Goal: Answer question/provide support: Share knowledge or assist other users

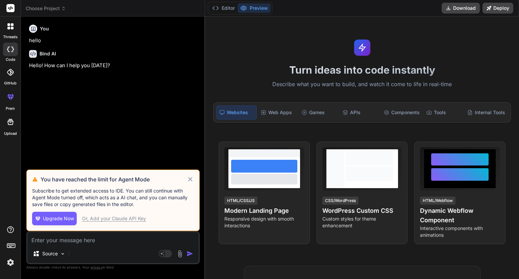
click at [188, 183] on icon at bounding box center [190, 179] width 8 height 8
type textarea "x"
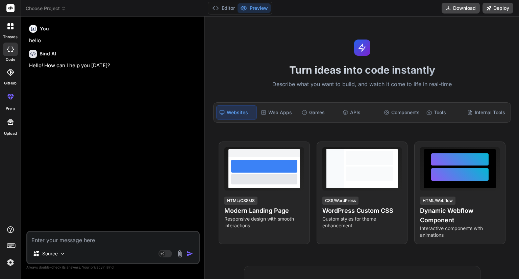
click at [81, 237] on textarea at bounding box center [112, 238] width 171 height 12
click at [88, 242] on textarea at bounding box center [112, 238] width 171 height 12
paste textarea "<lor ipsum="dolor-sitamet-consectet"> <adi elits="doeius-tempori"> <utl etdol="…"
type textarea "<lor ipsum="dolor-sitamet-consectet"> <adi elits="doeius-tempori"> <utl etdol="…"
type textarea "x"
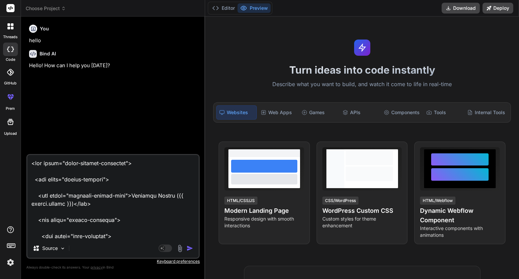
scroll to position [6835, 0]
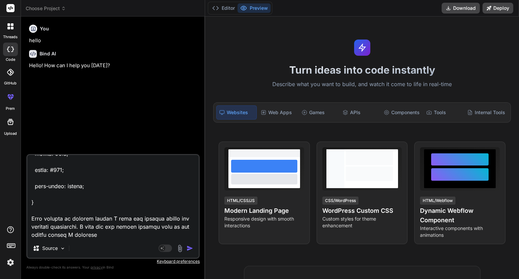
type textarea "<lor ipsum="dolor-sitamet-consectet"> <adi elits="doeius-tempori"> <utl etdol="…"
click at [178, 249] on img at bounding box center [180, 249] width 8 height 8
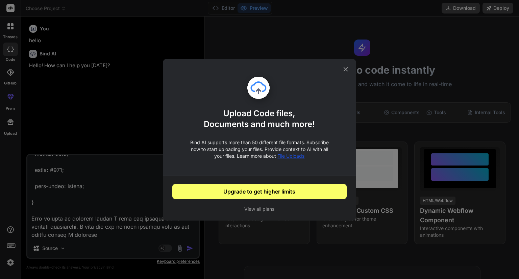
click at [345, 71] on icon at bounding box center [345, 69] width 7 height 7
type textarea "x"
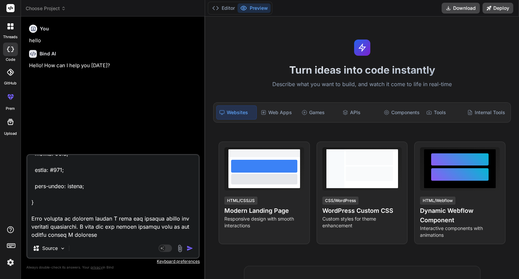
scroll to position [6836, 0]
drag, startPoint x: 101, startPoint y: 236, endPoint x: 86, endPoint y: 224, distance: 18.5
click at [86, 224] on textarea at bounding box center [112, 197] width 171 height 84
type textarea "<div class="image-preview-container"> <div class="header-section"> <div class="…"
type textarea "x"
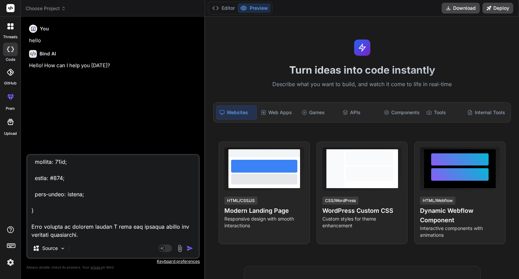
scroll to position [6827, 0]
type textarea "<div class="image-preview-container"> <div class="header-section"> <div class="…"
type textarea "x"
type textarea "<div class="image-preview-container"> <div class="header-section"> <div class="…"
type textarea "x"
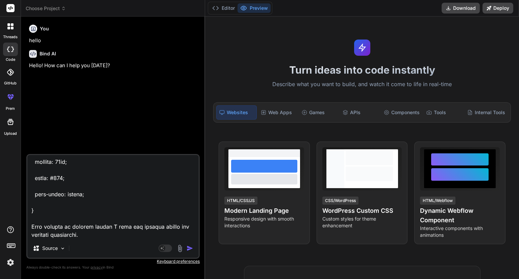
type textarea "<div class="image-preview-container"> <div class="header-section"> <div class="…"
type textarea "x"
type textarea "<div class="image-preview-container"> <div class="header-section"> <div class="…"
type textarea "x"
type textarea "<div class="image-preview-container"> <div class="header-section"> <div class="…"
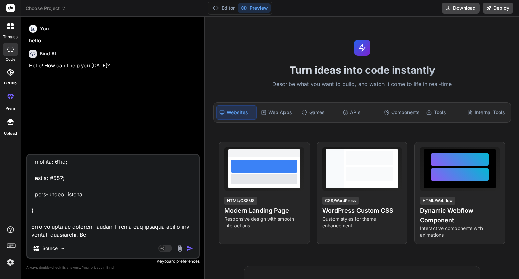
type textarea "x"
type textarea "<div class="image-preview-container"> <div class="header-section"> <div class="…"
type textarea "x"
type textarea "<div class="image-preview-container"> <div class="header-section"> <div class="…"
type textarea "x"
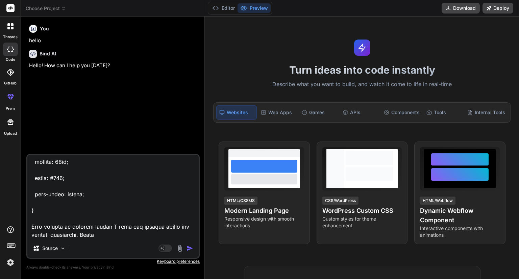
type textarea "<div class="image-preview-container"> <div class="header-section"> <div class="…"
type textarea "x"
type textarea "<div class="image-preview-container"> <div class="header-section"> <div class="…"
type textarea "x"
type textarea "<div class="image-preview-container"> <div class="header-section"> <div class="…"
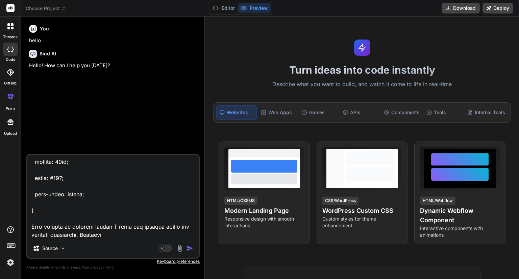
type textarea "x"
type textarea "<div class="image-preview-container"> <div class="header-section"> <div class="…"
type textarea "x"
type textarea "<div class="image-preview-container"> <div class="header-section"> <div class="…"
type textarea "x"
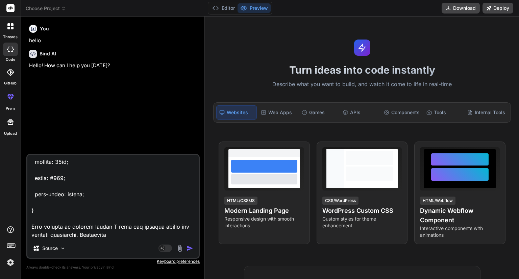
type textarea "<div class="image-preview-container"> <div class="header-section"> <div class="…"
type textarea "x"
type textarea "<div class="image-preview-container"> <div class="header-section"> <div class="…"
type textarea "x"
type textarea "<div class="image-preview-container"> <div class="header-section"> <div class="…"
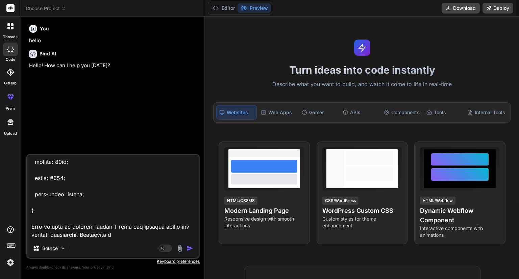
type textarea "x"
type textarea "<div class="image-preview-container"> <div class="header-section"> <div class="…"
type textarea "x"
type textarea "<div class="image-preview-container"> <div class="header-section"> <div class="…"
type textarea "x"
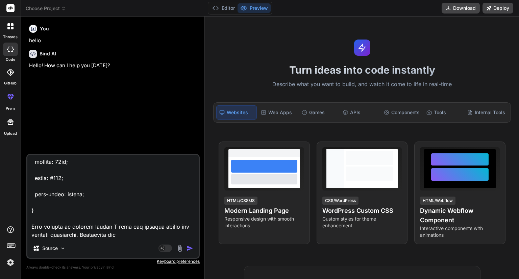
type textarea "<div class="image-preview-container"> <div class="header-section"> <div class="…"
type textarea "x"
type textarea "<div class="image-preview-container"> <div class="header-section"> <div class="…"
type textarea "x"
type textarea "<div class="image-preview-container"> <div class="header-section"> <div class="…"
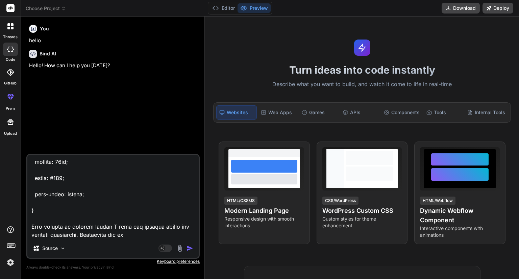
type textarea "x"
type textarea "<div class="image-preview-container"> <div class="header-section"> <div class="…"
type textarea "x"
type textarea "<div class="image-preview-container"> <div class="header-section"> <div class="…"
type textarea "x"
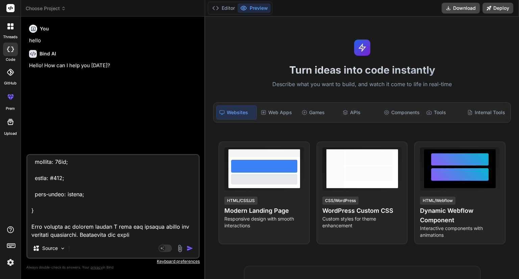
type textarea "<div class="image-preview-container"> <div class="header-section"> <div class="…"
type textarea "x"
type textarea "<div class="image-preview-container"> <div class="header-section"> <div class="…"
type textarea "x"
type textarea "<div class="image-preview-container"> <div class="header-section"> <div class="…"
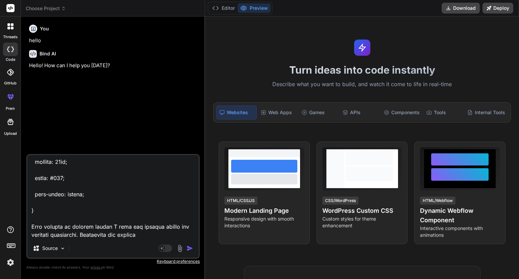
type textarea "x"
type textarea "<div class="image-preview-container"> <div class="header-section"> <div class="…"
type textarea "x"
type textarea "<div class="image-preview-container"> <div class="header-section"> <div class="…"
type textarea "x"
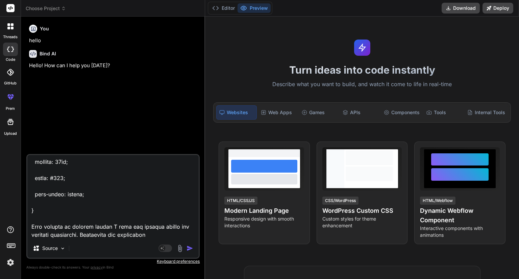
type textarea "<div class="image-preview-container"> <div class="header-section"> <div class="…"
type textarea "x"
type textarea "<div class="image-preview-container"> <div class="header-section"> <div class="…"
type textarea "x"
click at [43, 209] on textarea at bounding box center [112, 197] width 171 height 84
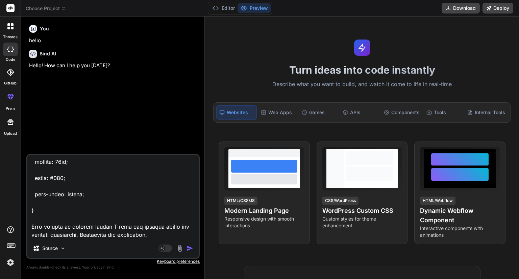
paste textarea "import { CUSTOM_ELEMENTS_SCHEMA, NO_ERRORS_SCHEMA, NgModule } from '@angular/co…"
type textarea "<div class="image-preview-container"> <div class="header-section"> <div class="…"
type textarea "x"
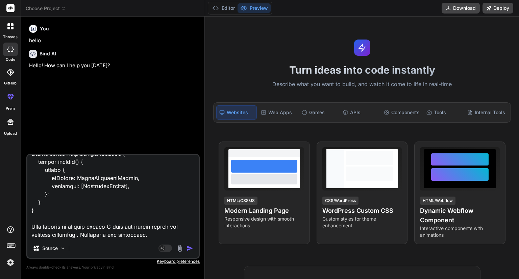
scroll to position [7387, 0]
type textarea "<div class="image-preview-container"> <div class="header-section"> <div class="…"
click at [187, 247] on img "button" at bounding box center [189, 248] width 7 height 7
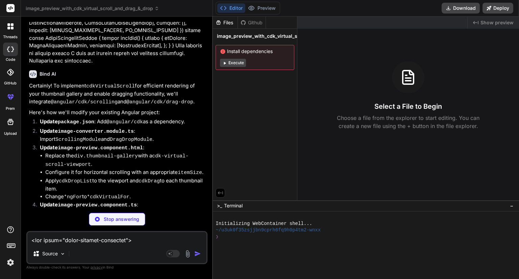
scroll to position [1428, 0]
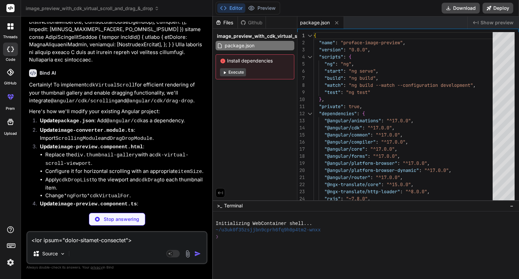
type textarea "x"
type textarea "</div> </div>"
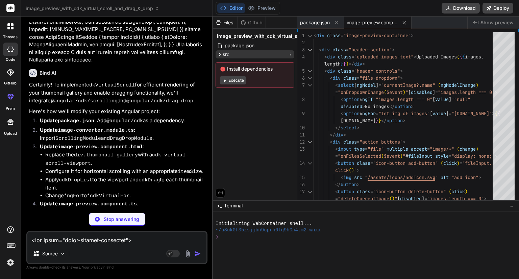
click at [218, 54] on icon at bounding box center [220, 55] width 6 height 6
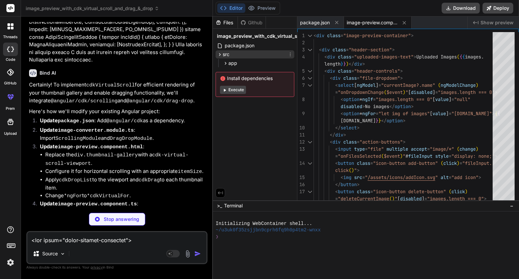
type textarea "x"
type textarea "this.virtualScrollViewport.scrollToIndex(this.currentImageIndex, 'smooth'); });…"
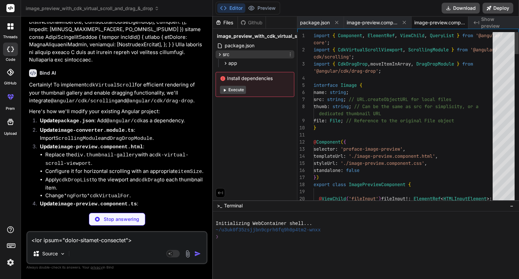
scroll to position [0, 11]
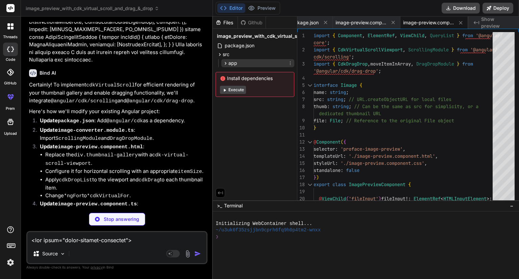
click at [226, 63] on icon at bounding box center [226, 63] width 2 height 3
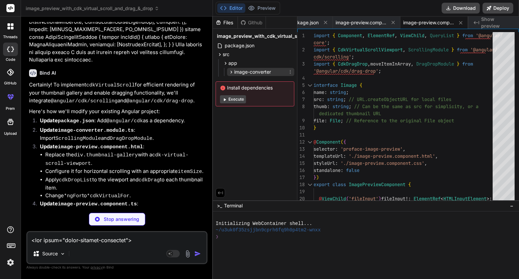
click at [230, 70] on icon at bounding box center [231, 72] width 6 height 6
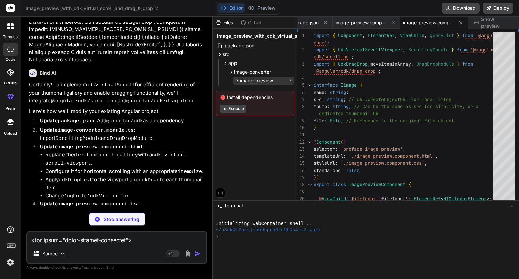
click at [237, 79] on icon at bounding box center [237, 81] width 6 height 6
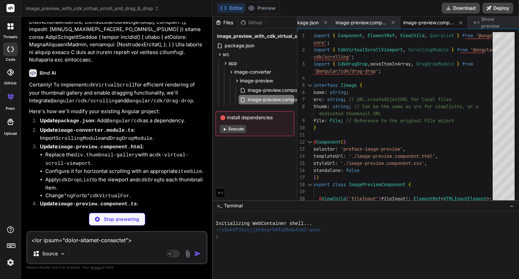
type textarea "x"
type textarea "justify-content: center; align-items: center; height: 100%; /* Ensure it fills …"
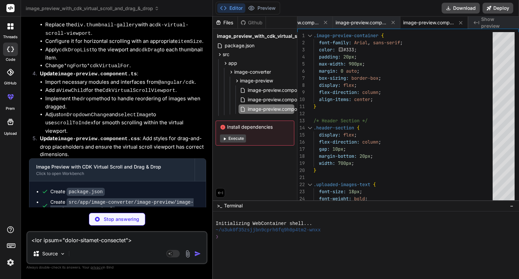
scroll to position [1564, 0]
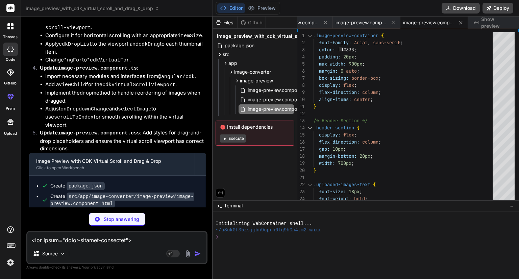
type textarea "x"
type textarea "}"
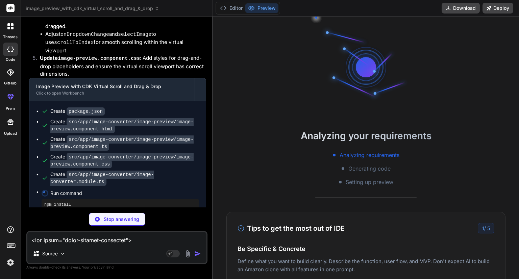
scroll to position [1639, 0]
click at [233, 7] on button "Editor" at bounding box center [231, 7] width 28 height 9
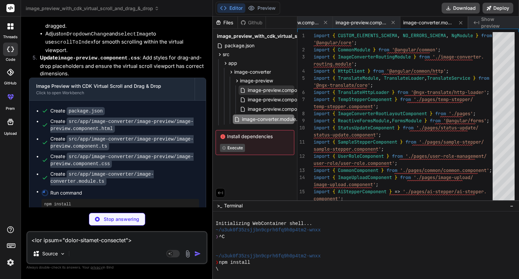
type textarea "x"
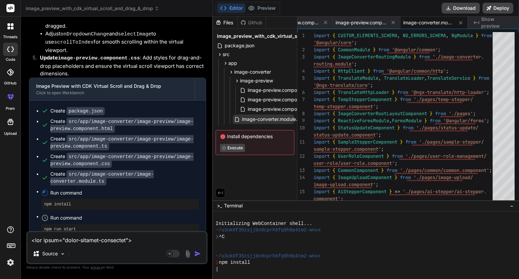
click at [254, 119] on span "image-converter.module.ts" at bounding box center [271, 119] width 61 height 8
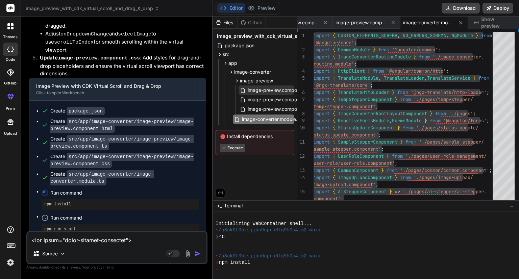
click at [267, 91] on span "image-preview.component.html" at bounding box center [282, 90] width 71 height 8
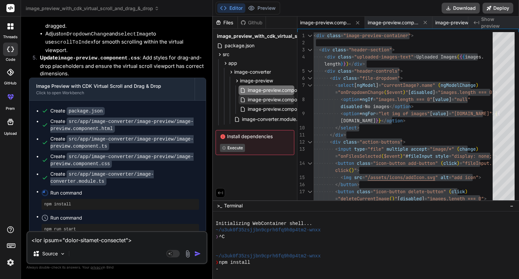
click at [266, 98] on span "image-preview.component.ts" at bounding box center [280, 100] width 66 height 8
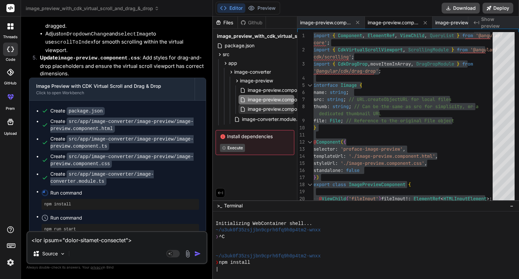
click at [257, 111] on span "image-preview.component.css" at bounding box center [281, 109] width 69 height 8
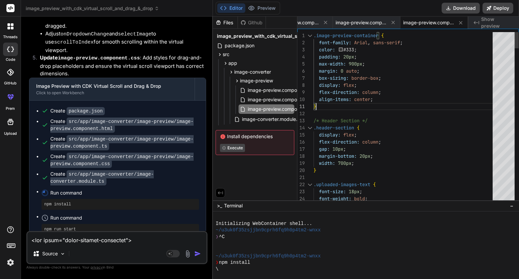
type textarea ".image-preview-container { font-family: Arial, sans-serif; color: #333; padding…"
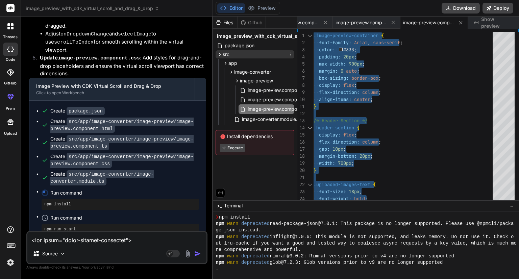
scroll to position [45, 0]
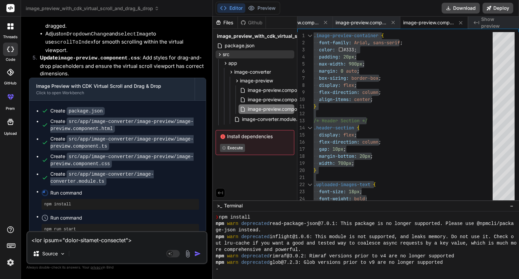
type textarea "x"
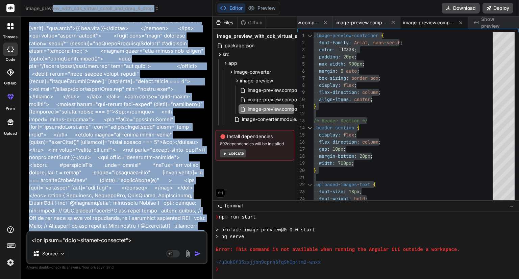
scroll to position [0, 0]
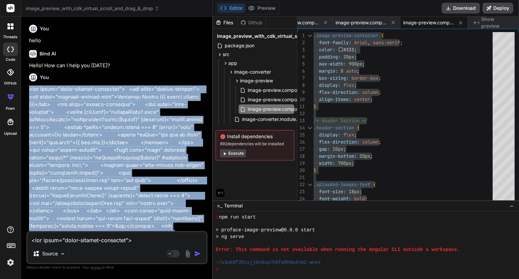
drag, startPoint x: 130, startPoint y: 192, endPoint x: 27, endPoint y: 88, distance: 146.7
click at [27, 88] on div "You hello Bind AI Hello! How can I help you today? You Bind AI Certainly! To im…" at bounding box center [116, 150] width 181 height 257
copy p "<div class="image-preview-container"> <div class="header-section"> <div class="…"
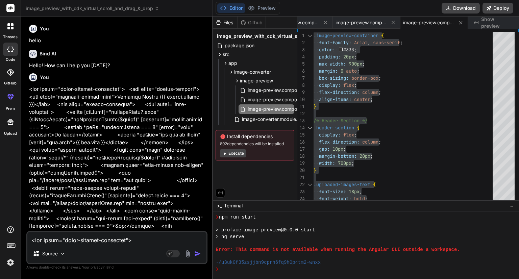
click at [187, 21] on div "Bind AI Web Search Created with Pixso. Code Generator You hello Bind AI Hello! …" at bounding box center [117, 148] width 192 height 262
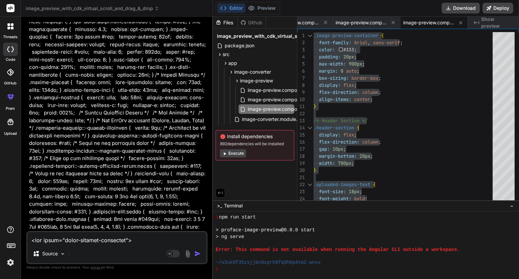
scroll to position [994, 0]
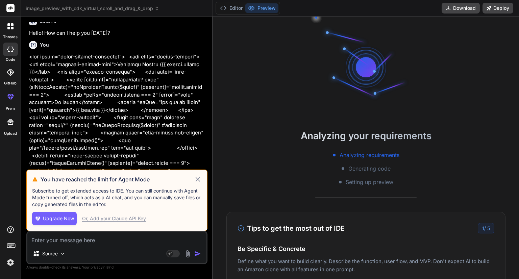
scroll to position [49, 0]
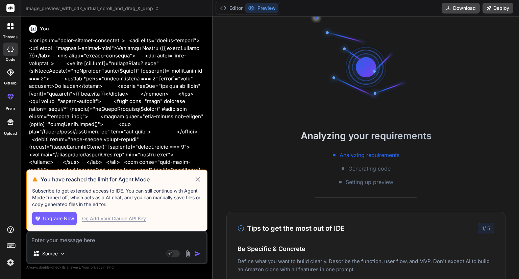
click at [197, 180] on icon at bounding box center [198, 179] width 8 height 8
type textarea "x"
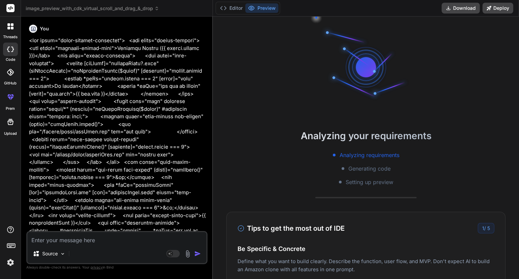
click at [73, 239] on textarea at bounding box center [116, 238] width 179 height 12
paste textarea "<lor ipsum="dolor-sitamet-consectet"> <adi elits="doeius-tempori"> <utl etdol="…"
type textarea "<lor ipsum="dolor-sitamet-consectet"> <adi elits="doeius-tempori"> <utl etdol="…"
type textarea "x"
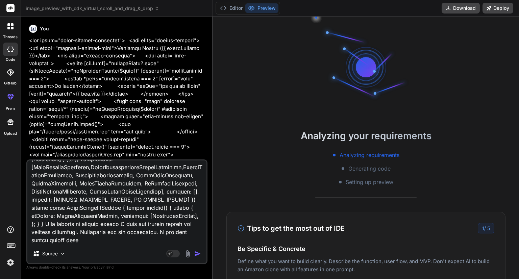
type textarea "<lor ipsum="dolor-sitamet-consectet"> <adi elits="doeius-tempori"> <utl etdol="…"
click at [188, 257] on img at bounding box center [188, 254] width 8 height 8
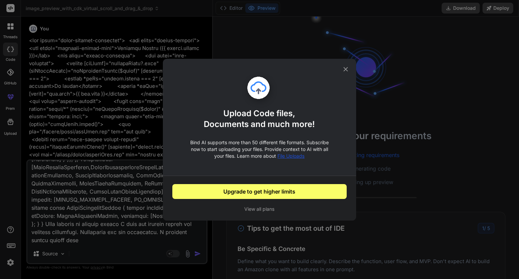
click at [343, 69] on icon at bounding box center [345, 69] width 7 height 7
type textarea "x"
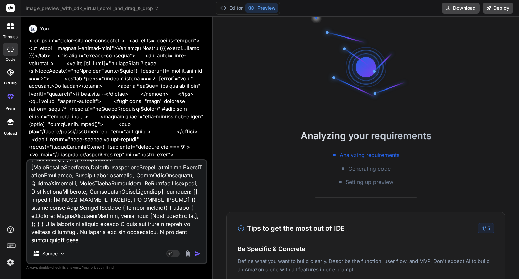
scroll to position [1631, 0]
drag, startPoint x: 156, startPoint y: 242, endPoint x: 71, endPoint y: 239, distance: 84.5
click at [71, 239] on textarea at bounding box center [116, 202] width 179 height 84
type textarea "<lor ipsum="dolor-sitamet-consectet"> <adi elits="doeius-tempori"> <utl etdol="…"
type textarea "x"
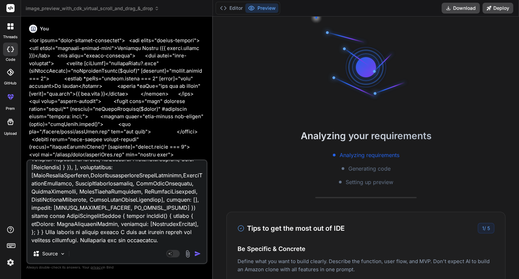
type textarea "<lor ipsum="dolor-sitamet-consectet"> <adi elits="doeius-tempori"> <utl etdol="…"
type textarea "x"
type textarea "<lor ipsum="dolor-sitamet-consectet"> <adi elits="doeius-tempori"> <utl etdol="…"
type textarea "x"
type textarea "<lor ipsum="dolor-sitamet-consectet"> <adi elits="doeius-tempori"> <utl etdol="…"
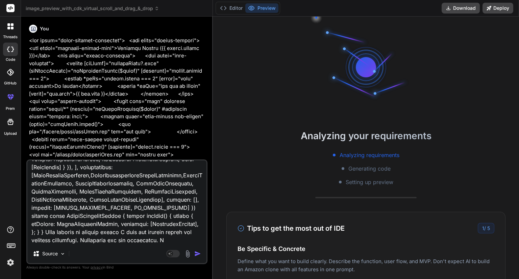
type textarea "x"
type textarea "<lor ipsum="dolor-sitamet-consectet"> <adi elits="doeius-tempori"> <utl etdol="…"
type textarea "x"
type textarea "<lor ipsum="dolor-sitamet-consectet"> <adi elits="doeius-tempori"> <utl etdol="…"
type textarea "x"
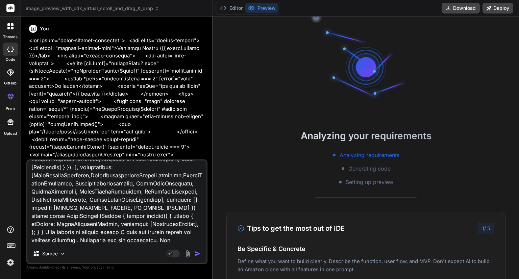
type textarea "<lor ipsum="dolor-sitamet-consectet"> <adi elits="doeius-tempori"> <utl etdol="…"
type textarea "x"
type textarea "<lor ipsum="dolor-sitamet-consectet"> <adi elits="doeius-tempori"> <utl etdol="…"
type textarea "x"
type textarea "<lor ipsum="dolor-sitamet-consectet"> <adi elits="doeius-tempori"> <utl etdol="…"
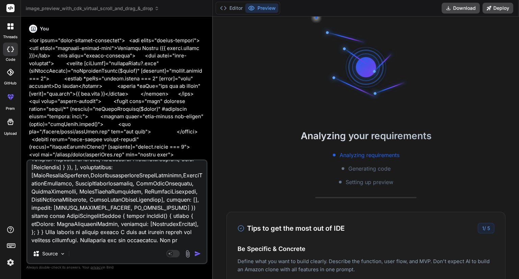
type textarea "x"
type textarea "<lor ipsum="dolor-sitamet-consectet"> <adi elits="doeius-tempori"> <utl etdol="…"
type textarea "x"
type textarea "<lor ipsum="dolor-sitamet-consectet"> <adi elits="doeius-tempori"> <utl etdol="…"
type textarea "x"
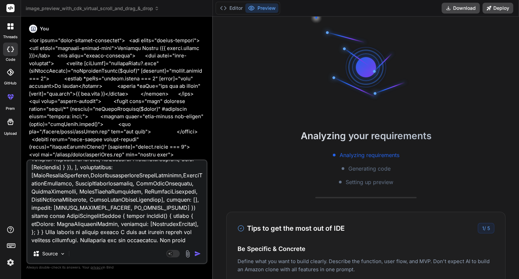
type textarea "<lor ipsum="dolor-sitamet-consectet"> <adi elits="doeius-tempori"> <utl etdol="…"
type textarea "x"
type textarea "<lor ipsum="dolor-sitamet-consectet"> <adi elits="doeius-tempori"> <utl etdol="…"
type textarea "x"
type textarea "<lor ipsum="dolor-sitamet-consectet"> <adi elits="doeius-tempori"> <utl etdol="…"
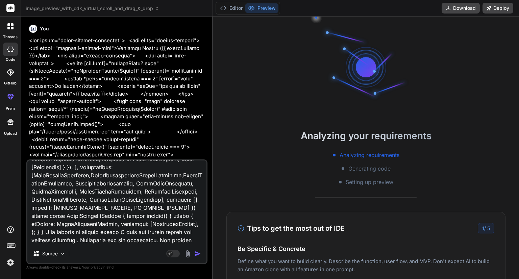
type textarea "x"
type textarea "<lor ipsum="dolor-sitamet-consectet"> <adi elits="doeius-tempori"> <utl etdol="…"
type textarea "x"
type textarea "<lor ipsum="dolor-sitamet-consectet"> <adi elits="doeius-tempori"> <utl etdol="…"
type textarea "x"
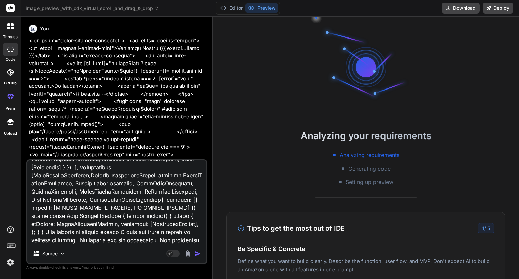
type textarea "<lor ipsum="dolor-sitamet-consectet"> <adi elits="doeius-tempori"> <utl etdol="…"
type textarea "x"
type textarea "<lor ipsum="dolor-sitamet-consectet"> <adi elits="doeius-tempori"> <utl etdol="…"
type textarea "x"
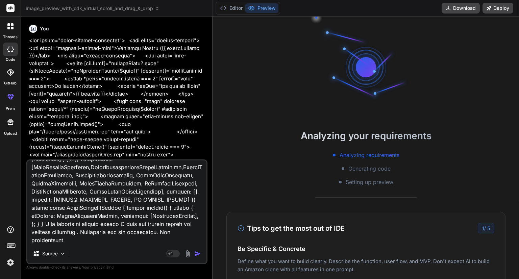
type textarea "<lor ipsum="dolor-sitamet-consectet"> <adi elits="doeius-tempori"> <utl etdol="…"
type textarea "x"
type textarea "<lor ipsum="dolor-sitamet-consectet"> <adi elits="doeius-tempori"> <utl etdol="…"
type textarea "x"
type textarea "<lor ipsum="dolor-sitamet-consectet"> <adi elits="doeius-tempori"> <utl etdol="…"
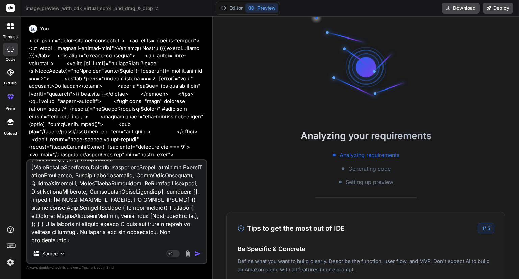
type textarea "x"
type textarea "<lor ipsum="dolor-sitamet-consectet"> <adi elits="doeius-tempori"> <utl etdol="…"
type textarea "x"
type textarea "<lor ipsum="dolor-sitamet-consectet"> <adi elits="doeius-tempori"> <utl etdol="…"
type textarea "x"
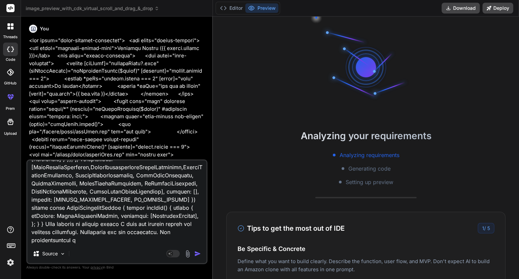
type textarea "<lor ipsum="dolor-sitamet-consectet"> <adi elits="doeius-tempori"> <utl etdol="…"
type textarea "x"
type textarea "<lor ipsum="dolor-sitamet-consectet"> <adi elits="doeius-tempori"> <utl etdol="…"
type textarea "x"
type textarea "<lor ipsum="dolor-sitamet-consectet"> <adi elits="doeius-tempori"> <utl etdol="…"
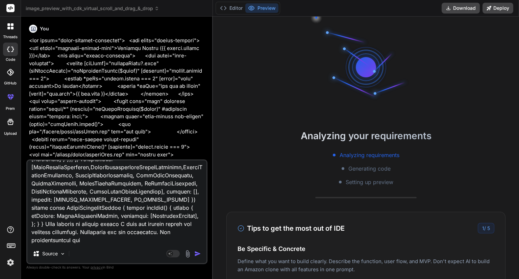
type textarea "x"
type textarea "<lor ipsum="dolor-sitamet-consectet"> <adi elits="doeius-tempori"> <utl etdol="…"
type textarea "x"
type textarea "<lor ipsum="dolor-sitamet-consectet"> <adi elits="doeius-tempori"> <utl etdol="…"
type textarea "x"
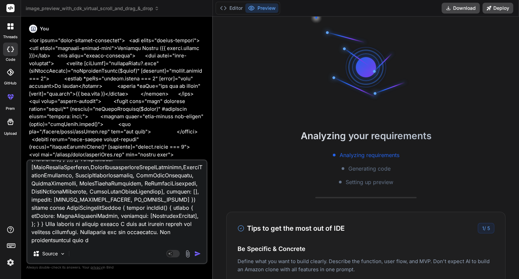
type textarea "<lor ipsum="dolor-sitamet-consectet"> <adi elits="doeius-tempori"> <utl etdol="…"
type textarea "x"
type textarea "<lor ipsum="dolor-sitamet-consectet"> <adi elits="doeius-tempori"> <utl etdol="…"
type textarea "x"
type textarea "<lor ipsum="dolor-sitamet-consectet"> <adi elits="doeius-tempori"> <utl etdol="…"
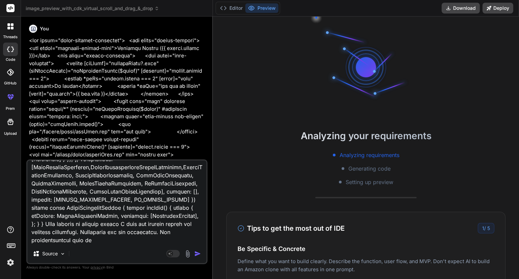
type textarea "x"
type textarea "<lor ipsum="dolor-sitamet-consectet"> <adi elits="doeius-tempori"> <utl etdol="…"
type textarea "x"
type textarea "<lor ipsum="dolor-sitamet-consectet"> <adi elits="doeius-tempori"> <utl etdol="…"
type textarea "x"
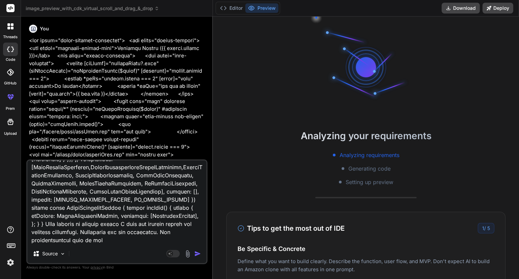
type textarea "<lor ipsum="dolor-sitamet-consectet"> <adi elits="doeius-tempori"> <utl etdol="…"
type textarea "x"
type textarea "<lor ipsum="dolor-sitamet-consectet"> <adi elits="doeius-tempori"> <utl etdol="…"
type textarea "x"
type textarea "<lor ipsum="dolor-sitamet-consectet"> <adi elits="doeius-tempori"> <utl etdol="…"
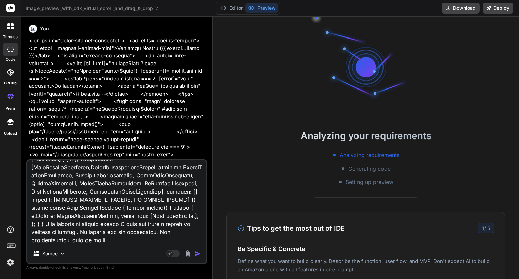
type textarea "x"
type textarea "<lor ipsum="dolor-sitamet-consectet"> <adi elits="doeius-tempori"> <utl etdol="…"
type textarea "x"
type textarea "<lor ipsum="dolor-sitamet-consectet"> <adi elits="doeius-tempori"> <utl etdol="…"
type textarea "x"
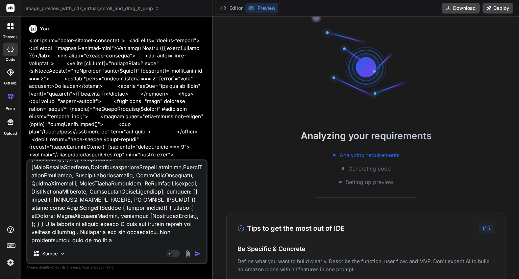
type textarea "<lor ipsum="dolor-sitamet-consectet"> <adi elits="doeius-tempori"> <utl etdol="…"
type textarea "x"
type textarea "<lor ipsum="dolor-sitamet-consectet"> <adi elits="doeius-tempori"> <utl etdol="…"
type textarea "x"
type textarea "<lor ipsum="dolor-sitamet-consectet"> <adi elits="doeius-tempori"> <utl etdol="…"
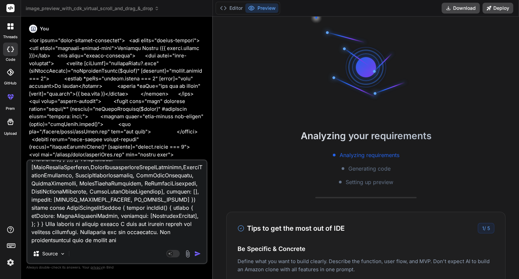
type textarea "x"
type textarea "<lor ipsum="dolor-sitamet-consectet"> <adi elits="doeius-tempori"> <utl etdol="…"
type textarea "x"
type textarea "<lor ipsum="dolor-sitamet-consectet"> <adi elits="doeius-tempori"> <utl etdol="…"
type textarea "x"
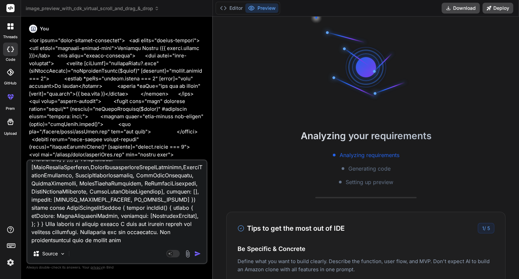
type textarea "<lor ipsum="dolor-sitamet-consectet"> <adi elits="doeius-tempori"> <utl etdol="…"
type textarea "x"
type textarea "<lor ipsum="dolor-sitamet-consectet"> <adi elits="doeius-tempori"> <utl etdol="…"
type textarea "x"
type textarea "<lor ipsum="dolor-sitamet-consectet"> <adi elits="doeius-tempori"> <utl etdol="…"
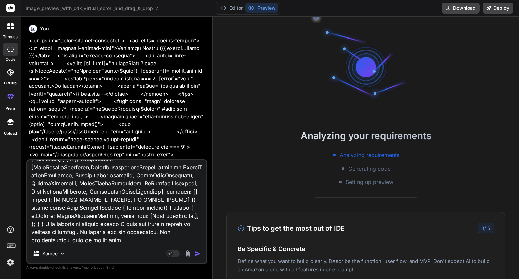
type textarea "x"
type textarea "<lor ipsum="dolor-sitamet-consectet"> <adi elits="doeius-tempori"> <utl etdol="…"
type textarea "x"
type textarea "<lor ipsum="dolor-sitamet-consectet"> <adi elits="doeius-tempori"> <utl etdol="…"
type textarea "x"
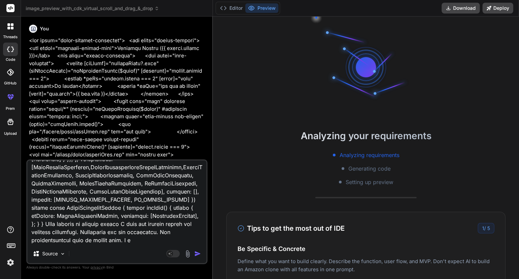
type textarea "<lor ipsum="dolor-sitamet-consectet"> <adi elits="doeius-tempori"> <utl etdol="…"
type textarea "x"
type textarea "<lor ipsum="dolor-sitamet-consectet"> <adi elits="doeius-tempori"> <utl etdol="…"
type textarea "x"
type textarea "<lor ipsum="dolor-sitamet-consectet"> <adi elits="doeius-tempori"> <utl etdol="…"
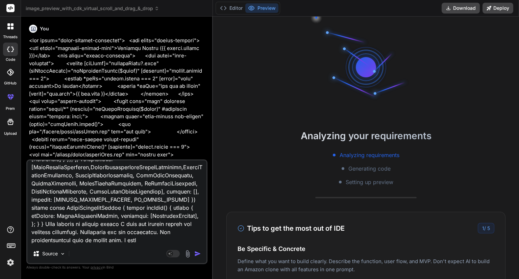
type textarea "x"
type textarea "<lor ipsum="dolor-sitamet-consectet"> <adi elits="doeius-tempori"> <utl etdol="…"
type textarea "x"
type textarea "<lor ipsum="dolor-sitamet-consectet"> <adi elits="doeius-tempori"> <utl etdol="…"
type textarea "x"
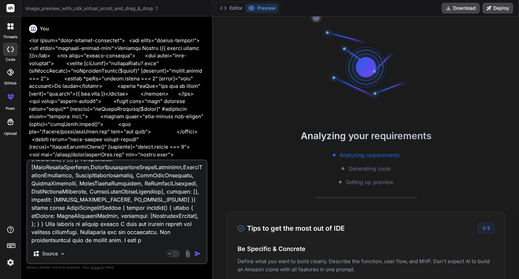
type textarea "<lor ipsum="dolor-sitamet-consectet"> <adi elits="doeius-tempori"> <utl etdol="…"
type textarea "x"
type textarea "<lor ipsum="dolor-sitamet-consectet"> <adi elits="doeius-tempori"> <utl etdol="…"
type textarea "x"
type textarea "<lor ipsum="dolor-sitamet-consectet"> <adi elits="doeius-tempori"> <utl etdol="…"
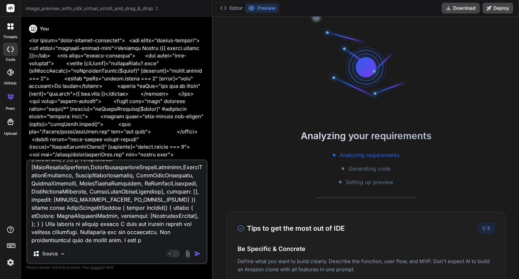
type textarea "x"
type textarea "<lor ipsum="dolor-sitamet-consectet"> <adi elits="doeius-tempori"> <utl etdol="…"
type textarea "x"
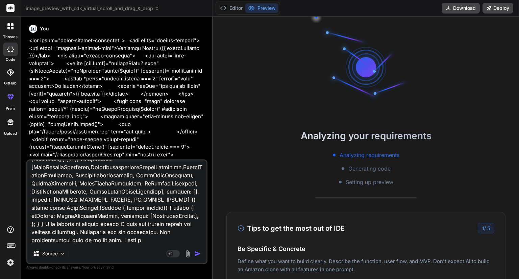
type textarea "<lor ipsum="dolor-sitamet-consectet"> <adi elits="doeius-tempori"> <utl etdol="…"
type textarea "x"
type textarea "<lor ipsum="dolor-sitamet-consectet"> <adi elits="doeius-tempori"> <utl etdol="…"
type textarea "x"
type textarea "<lor ipsum="dolor-sitamet-consectet"> <adi elits="doeius-tempori"> <utl etdol="…"
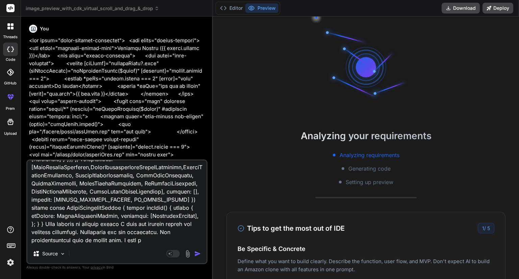
type textarea "x"
type textarea "<lor ipsum="dolor-sitamet-consectet"> <adi elits="doeius-tempori"> <utl etdol="…"
type textarea "x"
type textarea "<lor ipsum="dolor-sitamet-consectet"> <adi elits="doeius-tempori"> <utl etdol="…"
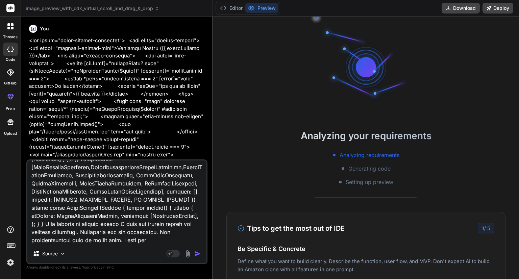
type textarea "x"
type textarea "<lor ipsum="dolor-sitamet-consectet"> <adi elits="doeius-tempori"> <utl etdol="…"
type textarea "x"
type textarea "<lor ipsum="dolor-sitamet-consectet"> <adi elits="doeius-tempori"> <utl etdol="…"
type textarea "x"
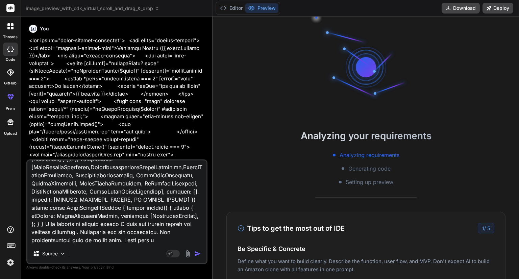
type textarea "<lor ipsum="dolor-sitamet-consectet"> <adi elits="doeius-tempori"> <utl etdol="…"
type textarea "x"
type textarea "<lor ipsum="dolor-sitamet-consectet"> <adi elits="doeius-tempori"> <utl etdol="…"
type textarea "x"
type textarea "<lor ipsum="dolor-sitamet-consectet"> <adi elits="doeius-tempori"> <utl etdol="…"
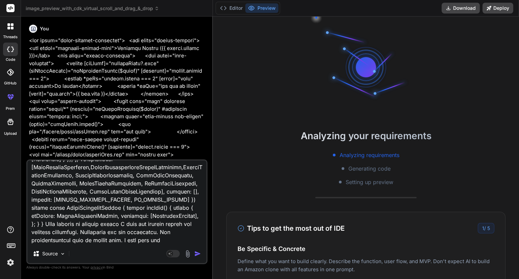
type textarea "x"
type textarea "<lor ipsum="dolor-sitamet-consectet"> <adi elits="doeius-tempori"> <utl etdol="…"
type textarea "x"
type textarea "<lor ipsum="dolor-sitamet-consectet"> <adi elits="doeius-tempori"> <utl etdol="…"
type textarea "x"
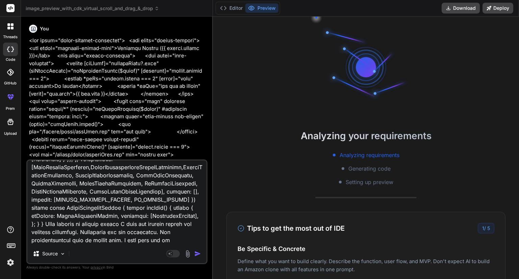
type textarea "<lor ipsum="dolor-sitamet-consectet"> <adi elits="doeius-tempori"> <utl etdol="…"
type textarea "x"
type textarea "<lor ipsum="dolor-sitamet-consectet"> <adi elits="doeius-tempori"> <utl etdol="…"
type textarea "x"
type textarea "<lor ipsum="dolor-sitamet-consectet"> <adi elits="doeius-tempori"> <utl etdol="…"
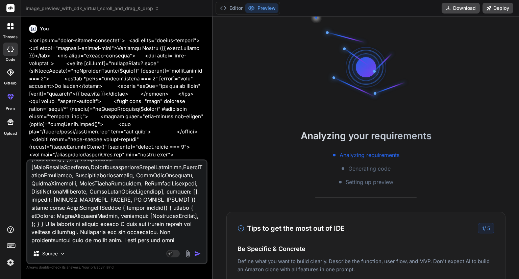
type textarea "x"
type textarea "<lor ipsum="dolor-sitamet-consectet"> <adi elits="doeius-tempori"> <utl etdol="…"
type textarea "x"
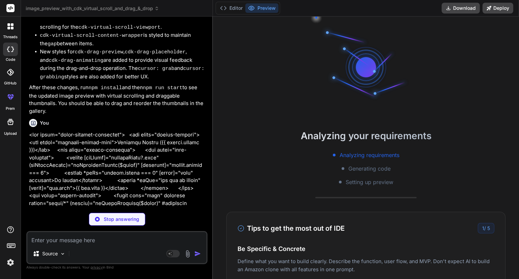
scroll to position [45, 0]
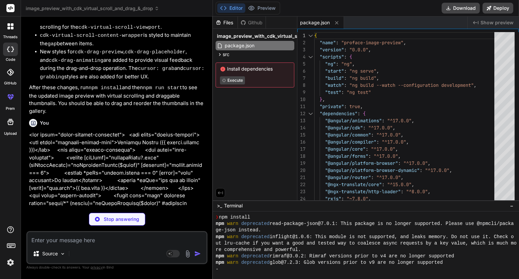
type textarea "x"
type textarea "<div *ngIf="images.length === 0" class="no-thumbnails-placeholder">No thumbnail…"
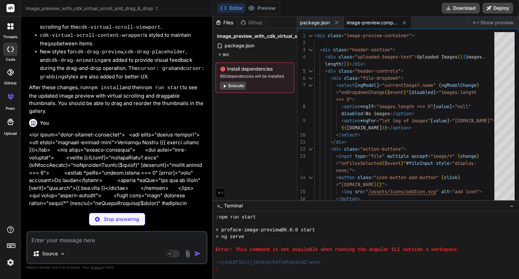
scroll to position [143, 0]
type textarea "x"
type textarea "}"
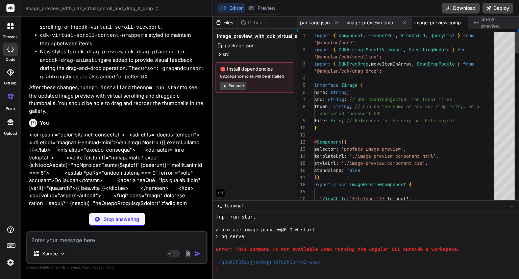
scroll to position [0, 11]
type textarea "x"
type textarea "justify-content: center; align-items: center; height: 100%; /* Ensure it fills …"
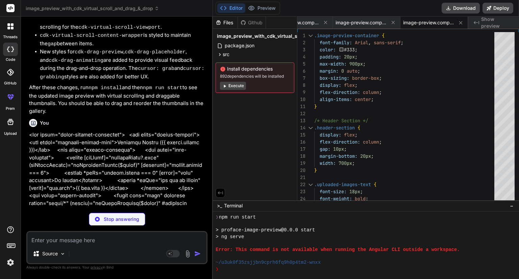
type textarea "x"
type textarea "} }"
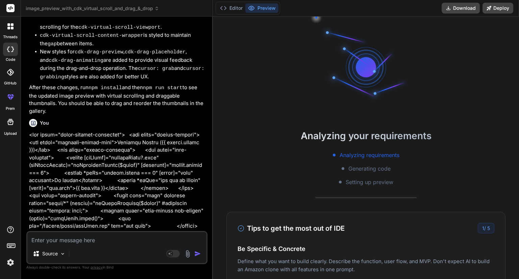
scroll to position [220, 0]
type textarea "x"
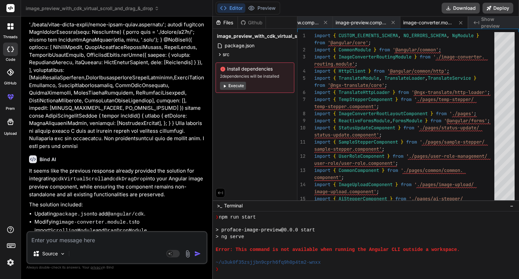
scroll to position [3640, 0]
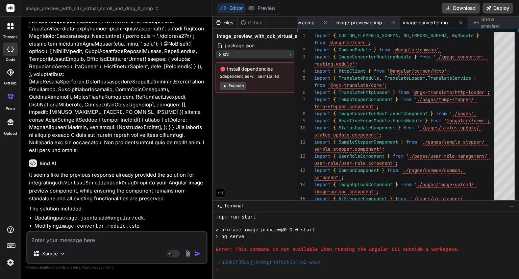
click at [220, 54] on icon at bounding box center [220, 55] width 6 height 6
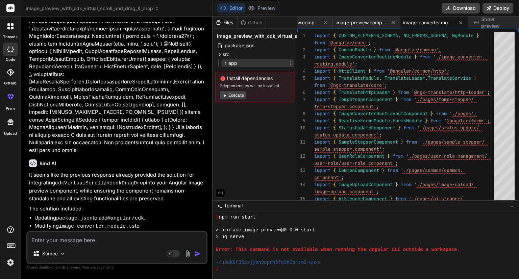
click at [226, 63] on icon at bounding box center [226, 63] width 6 height 6
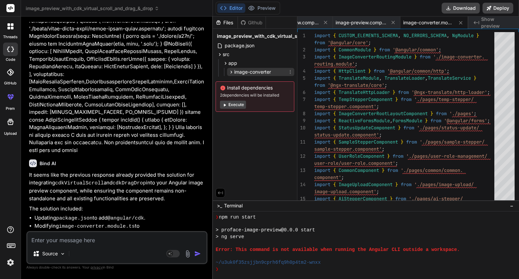
click at [230, 72] on icon at bounding box center [231, 72] width 6 height 6
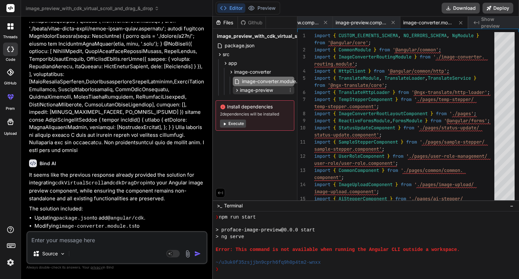
click at [236, 89] on icon at bounding box center [237, 90] width 2 height 3
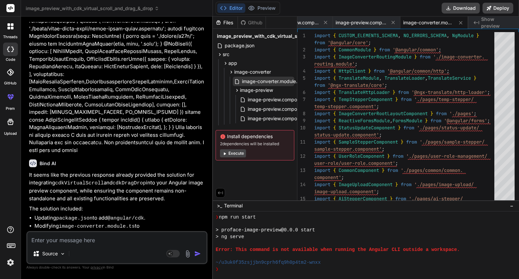
click at [264, 81] on span "image-converter.module.ts" at bounding box center [271, 81] width 61 height 8
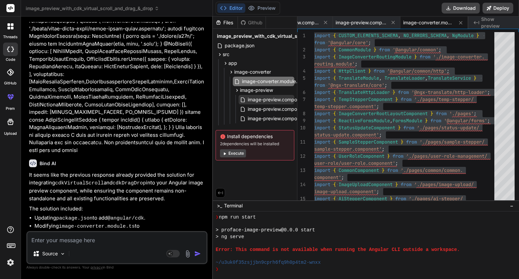
click at [257, 99] on span "image-preview.component.css" at bounding box center [281, 100] width 69 height 8
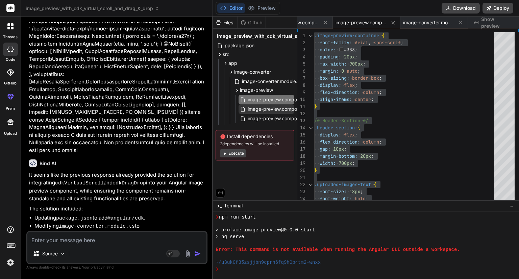
click at [263, 107] on span "image-preview.component.html" at bounding box center [282, 109] width 71 height 8
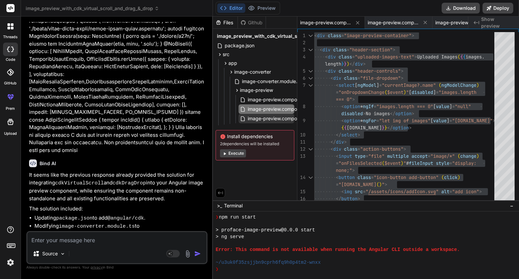
click at [265, 116] on span "image-preview.component.ts" at bounding box center [280, 119] width 66 height 8
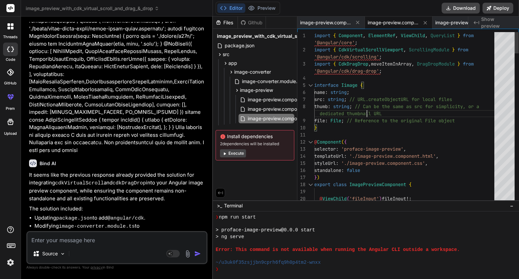
type textarea "import { Component, ElementRef, ViewChild, QueryList } from '@angular/core'; im…"
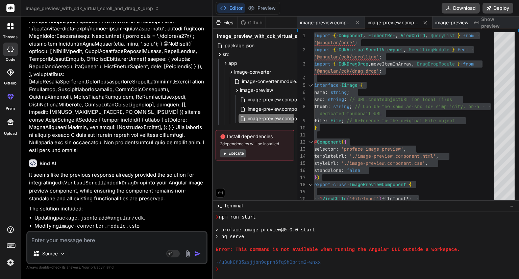
click at [83, 243] on textarea at bounding box center [116, 238] width 179 height 12
paste textarea "import { CUSTOM_ELEMENTS_SCHEMA, NO_ERRORS_SCHEMA, NgModule } from '@angular/co…"
type textarea "import { CUSTOM_ELEMENTS_SCHEMA, NO_ERRORS_SCHEMA, NgModule } from '@angular/co…"
type textarea "x"
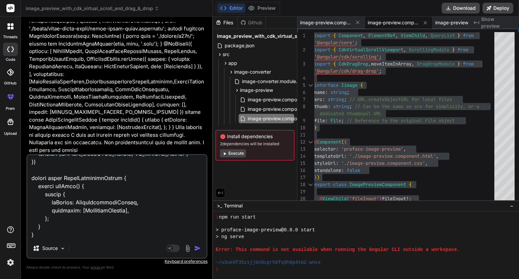
paste textarea "<div class="image-preview-container"> <div class="header-section"> <div class="…"
type textarea "import { CUSTOM_ELEMENTS_SCHEMA, NO_ERRORS_SCHEMA, NgModule } from '@angular/co…"
type textarea "x"
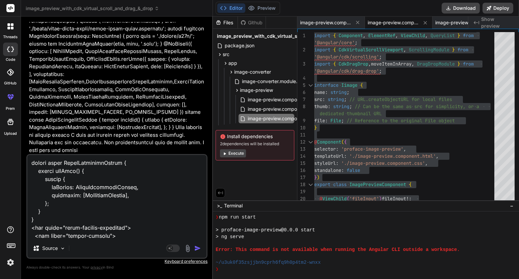
scroll to position [957, 0]
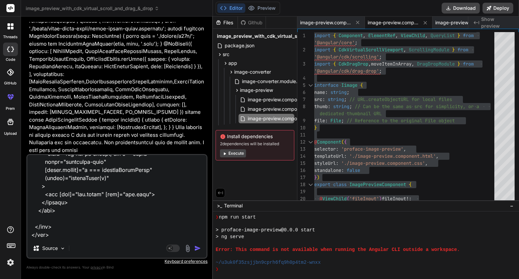
paste textarea "import { Component, ElementRef, ViewChild, ViewChildren, QueryList } from '@ang…"
type textarea "import { CUSTOM_ELEMENTS_SCHEMA, NO_ERRORS_SCHEMA, NgModule } from '@angular/co…"
type textarea "x"
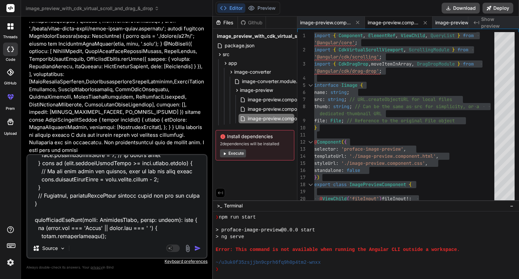
scroll to position [2117, 0]
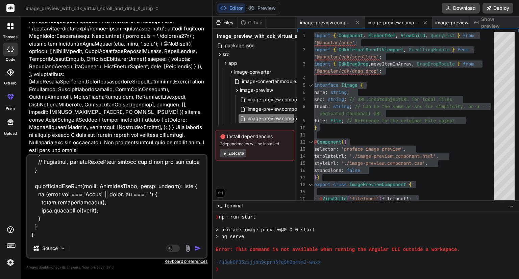
click at [50, 232] on textarea at bounding box center [116, 197] width 179 height 84
paste textarea ".image-preview-container { font-family: Arial, sans-serif; color: #333; padding…"
type textarea "import { CUSTOM_ELEMENTS_SCHEMA, NO_ERRORS_SCHEMA, NgModule } from '@angular/co…"
type textarea "x"
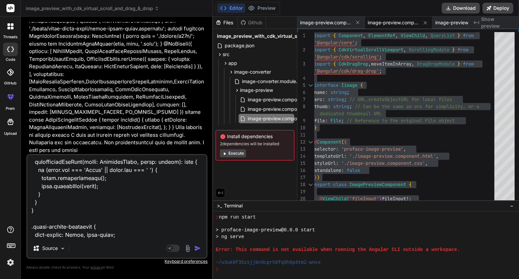
scroll to position [4038, 0]
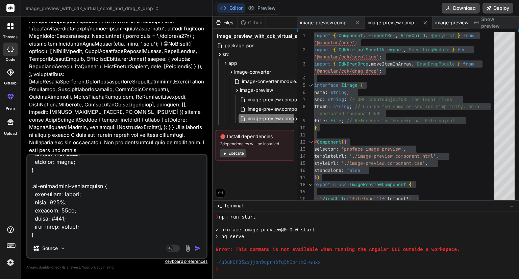
type textarea "import { CUSTOM_ELEMENTS_SCHEMA, NO_ERRORS_SCHEMA, NgModule } from '@angular/co…"
type textarea "x"
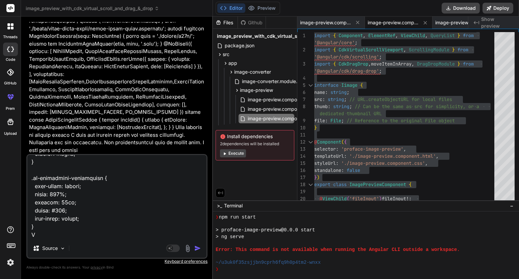
type textarea "import { CUSTOM_ELEMENTS_SCHEMA, NO_ERRORS_SCHEMA, NgModule } from '@angular/co…"
type textarea "x"
type textarea "import { CUSTOM_ELEMENTS_SCHEMA, NO_ERRORS_SCHEMA, NgModule } from '@angular/co…"
type textarea "x"
type textarea "import { CUSTOM_ELEMENTS_SCHEMA, NO_ERRORS_SCHEMA, NgModule } from '@angular/co…"
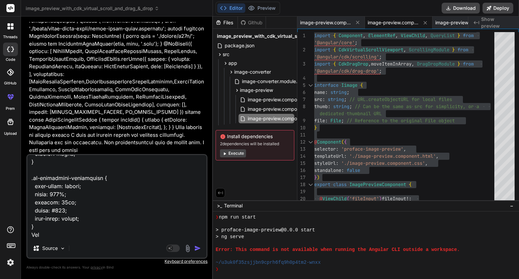
type textarea "x"
type textarea "import { CUSTOM_ELEMENTS_SCHEMA, NO_ERRORS_SCHEMA, NgModule } from '@angular/co…"
type textarea "x"
type textarea "import { CUSTOM_ELEMENTS_SCHEMA, NO_ERRORS_SCHEMA, NgModule } from '@angular/co…"
type textarea "x"
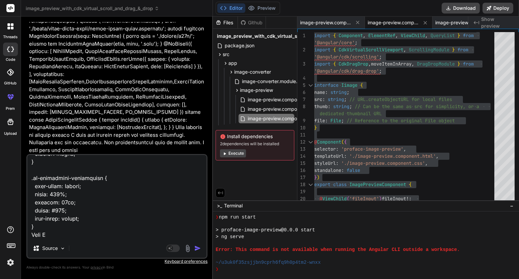
type textarea "import { CUSTOM_ELEMENTS_SCHEMA, NO_ERRORS_SCHEMA, NgModule } from '@angular/co…"
type textarea "x"
type textarea "import { CUSTOM_ELEMENTS_SCHEMA, NO_ERRORS_SCHEMA, NgModule } from '@angular/co…"
type textarea "x"
type textarea "import { CUSTOM_ELEMENTS_SCHEMA, NO_ERRORS_SCHEMA, NgModule } from '@angular/co…"
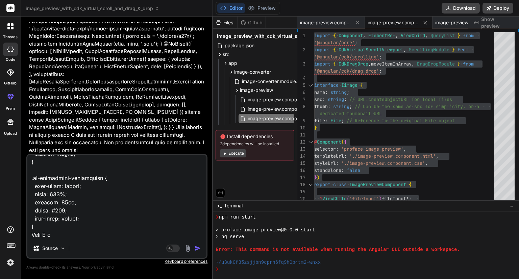
type textarea "x"
type textarea "import { CUSTOM_ELEMENTS_SCHEMA, NO_ERRORS_SCHEMA, NgModule } from '@angular/co…"
type textarea "x"
type textarea "import { CUSTOM_ELEMENTS_SCHEMA, NO_ERRORS_SCHEMA, NgModule } from '@angular/co…"
type textarea "x"
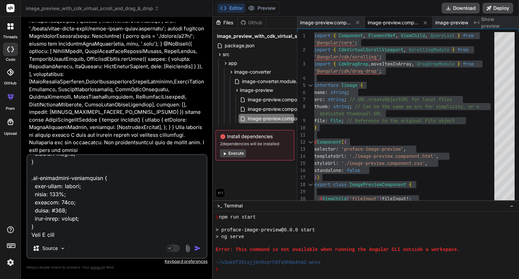
type textarea "import { CUSTOM_ELEMENTS_SCHEMA, NO_ERRORS_SCHEMA, NgModule } from '@angular/co…"
type textarea "x"
type textarea "import { CUSTOM_ELEMENTS_SCHEMA, NO_ERRORS_SCHEMA, NgModule } from '@angular/co…"
type textarea "x"
type textarea "import { CUSTOM_ELEMENTS_SCHEMA, NO_ERRORS_SCHEMA, NgModule } from '@angular/co…"
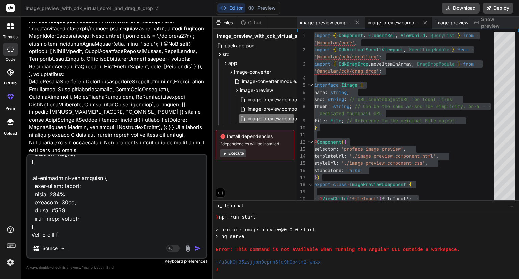
type textarea "x"
type textarea "import { CUSTOM_ELEMENTS_SCHEMA, NO_ERRORS_SCHEMA, NgModule } from '@angular/co…"
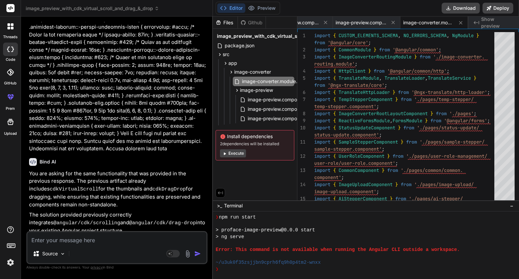
scroll to position [5470, 0]
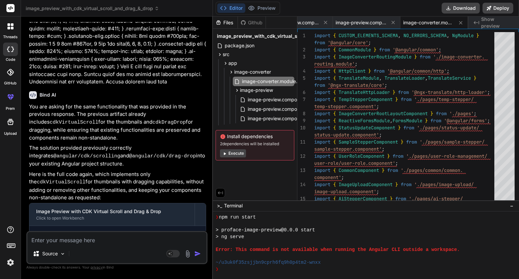
click at [22, 111] on div "Bind AI Web Search Created with Pixso. Code Generator You hello Bind AI Hello! …" at bounding box center [117, 148] width 192 height 262
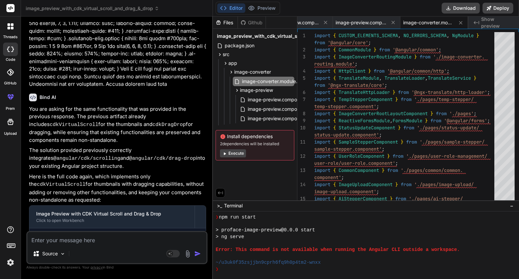
scroll to position [5468, 0]
click at [261, 79] on span "image-converter.module.ts" at bounding box center [271, 81] width 61 height 8
click at [80, 243] on textarea at bounding box center [116, 238] width 179 height 12
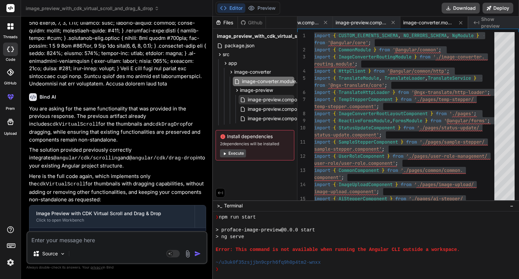
click at [254, 97] on span "image-preview.component.css" at bounding box center [281, 100] width 69 height 8
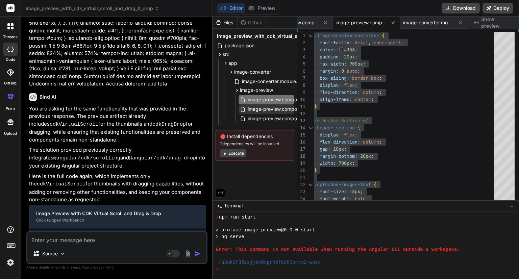
click at [265, 111] on span "image-preview.component.html" at bounding box center [282, 109] width 71 height 8
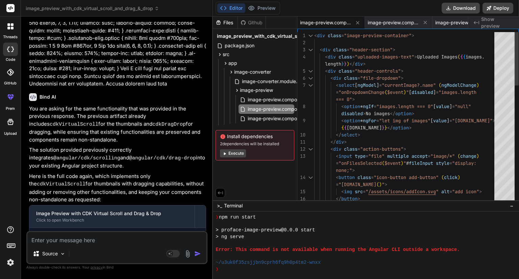
click at [396, 100] on div "=== 0" >" at bounding box center [406, 99] width 184 height 7
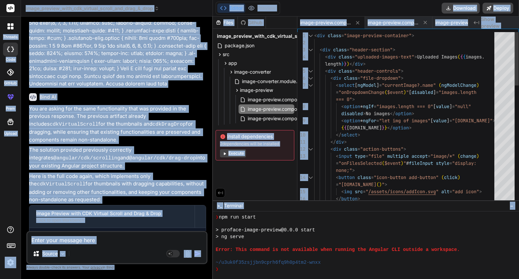
copy body "loremip dolo SitAme cons Adipis elits_doeiusm_temp_inc_utlabor_etdolo_mag_aliq_…"
click at [396, 100] on div "=== 0" >" at bounding box center [406, 99] width 184 height 7
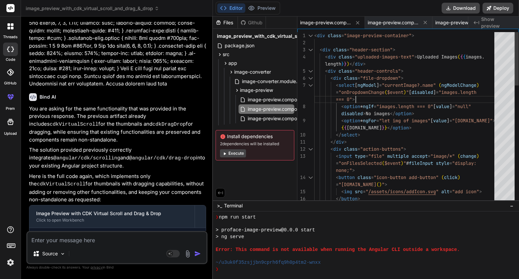
scroll to position [0, 0]
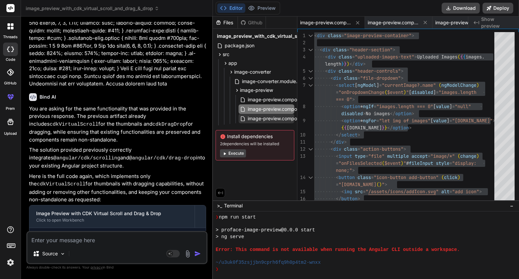
click at [253, 120] on span "image-preview.component.ts" at bounding box center [280, 119] width 66 height 8
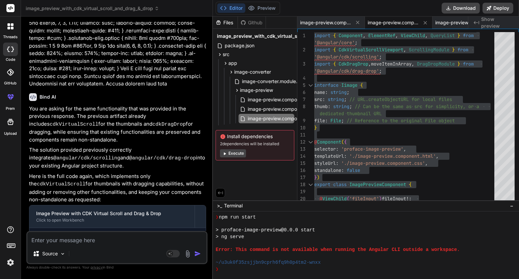
click at [188, 256] on img at bounding box center [188, 254] width 8 height 8
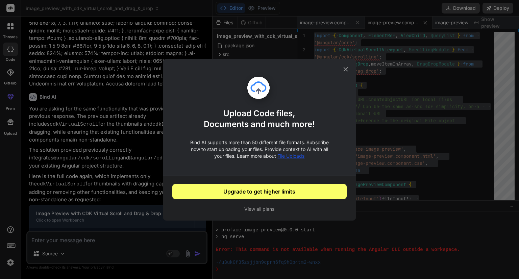
click at [347, 67] on icon at bounding box center [345, 69] width 7 height 7
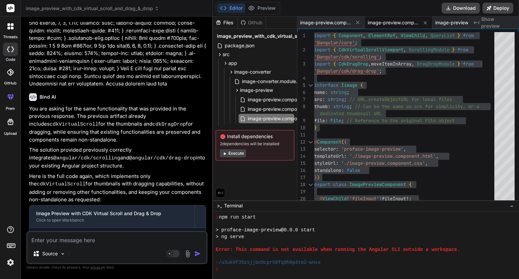
click at [47, 237] on textarea at bounding box center [116, 238] width 179 height 12
click at [56, 254] on p "Source" at bounding box center [50, 253] width 16 height 7
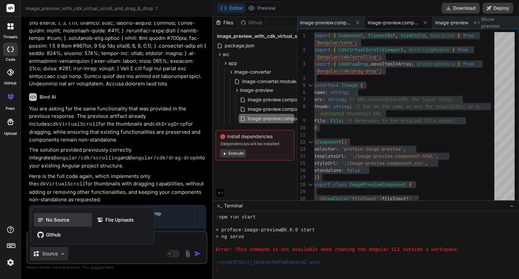
click at [49, 219] on span "No Source" at bounding box center [57, 220] width 23 height 7
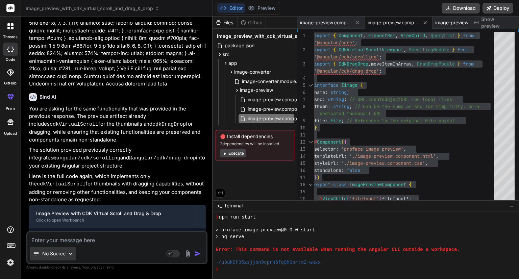
click at [46, 252] on p "No Source" at bounding box center [53, 253] width 23 height 7
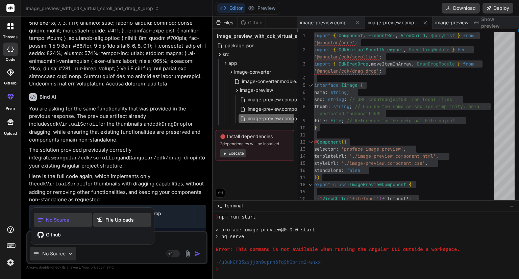
click at [115, 219] on span "File Uploads" at bounding box center [119, 220] width 28 height 7
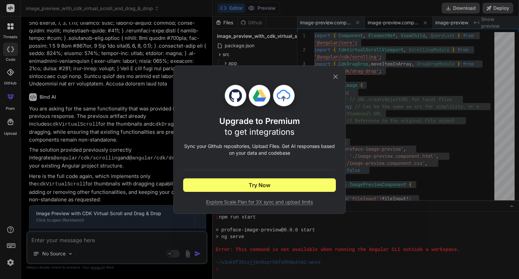
click at [336, 72] on div "Upgrade to Premium to get integrations Sync your Github repositories, Upload Fi…" at bounding box center [259, 140] width 172 height 148
click at [335, 76] on icon at bounding box center [335, 76] width 4 height 4
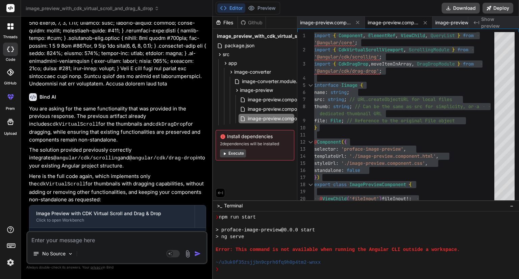
click at [187, 253] on img at bounding box center [188, 254] width 8 height 8
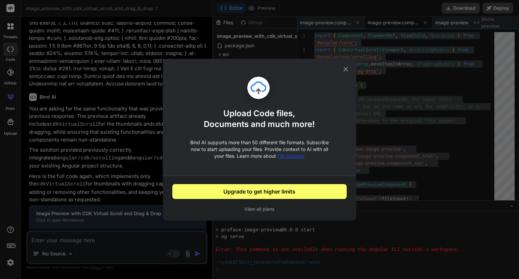
click at [343, 70] on icon at bounding box center [345, 69] width 7 height 7
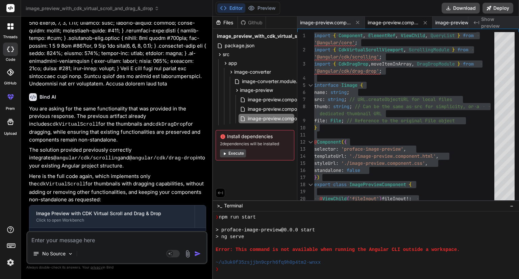
click at [95, 233] on textarea at bounding box center [116, 238] width 179 height 12
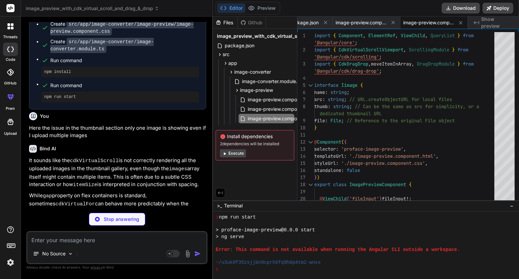
scroll to position [5745, 0]
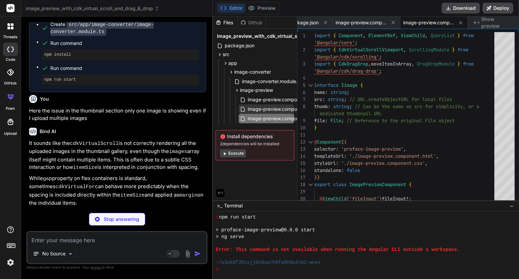
click at [258, 110] on span "image-preview.component.html" at bounding box center [282, 109] width 71 height 8
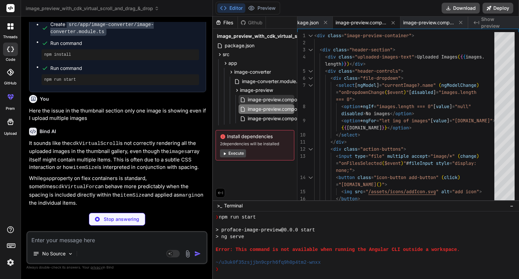
click at [260, 102] on span "image-preview.component.css" at bounding box center [281, 100] width 69 height 8
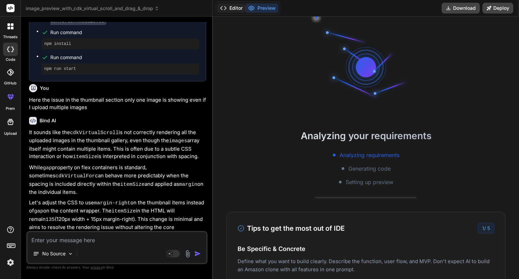
scroll to position [609, 0]
click at [226, 8] on icon at bounding box center [223, 8] width 7 height 7
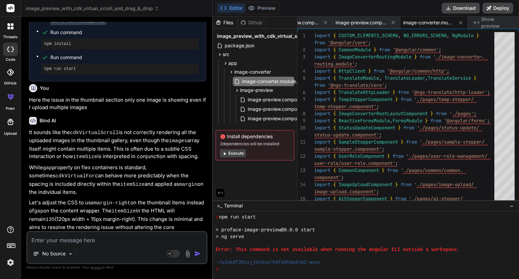
scroll to position [726, 0]
click at [266, 99] on span "image-preview.component.css" at bounding box center [281, 100] width 69 height 8
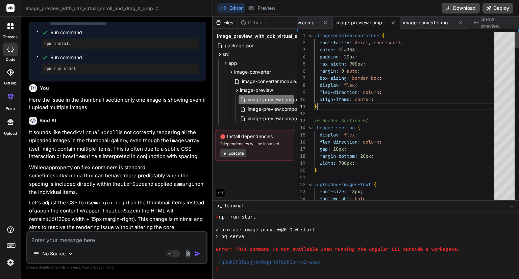
scroll to position [0, 0]
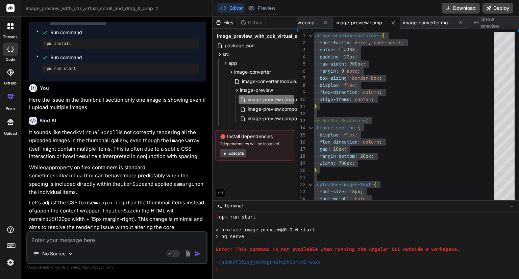
click at [103, 237] on textarea at bounding box center [116, 238] width 179 height 12
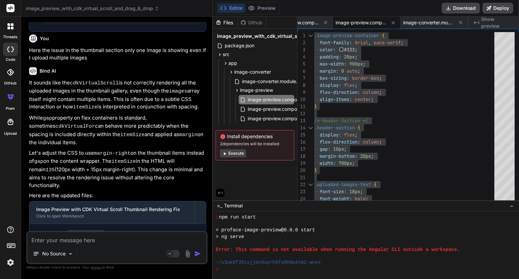
scroll to position [5892, 0]
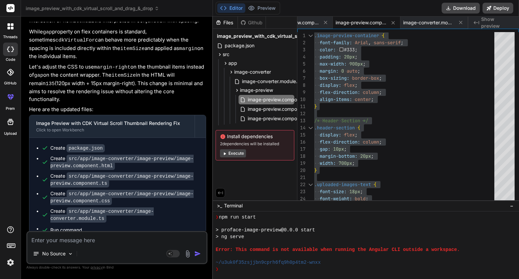
click at [86, 238] on textarea at bounding box center [116, 238] width 179 height 12
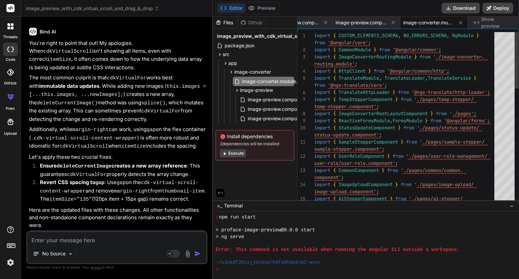
scroll to position [0, 0]
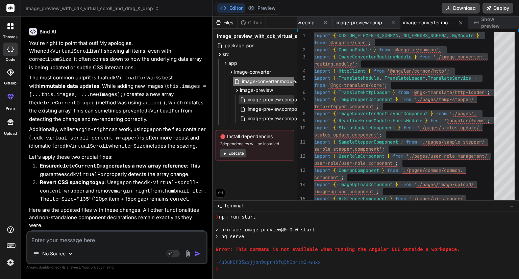
click at [262, 99] on span "image-preview.component.css" at bounding box center [281, 100] width 69 height 8
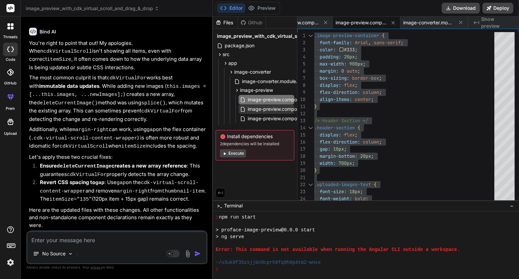
click at [270, 106] on span "image-preview.component.html" at bounding box center [282, 109] width 71 height 8
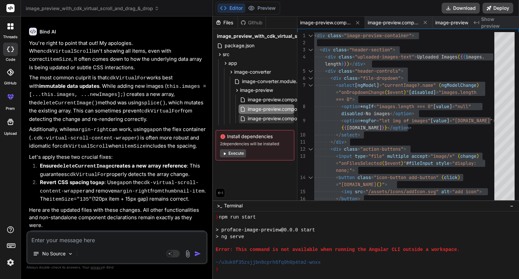
click at [270, 118] on span "image-preview.component.ts" at bounding box center [280, 119] width 66 height 8
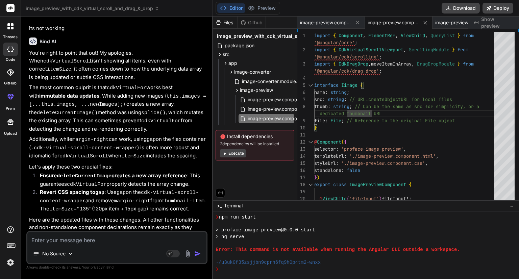
scroll to position [6283, 0]
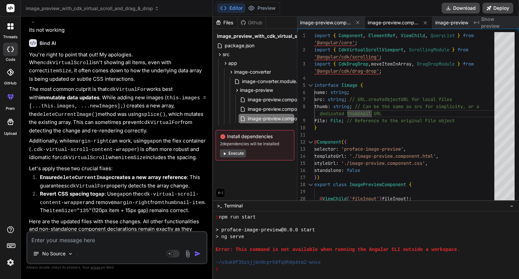
click at [99, 239] on textarea at bounding box center [116, 238] width 179 height 12
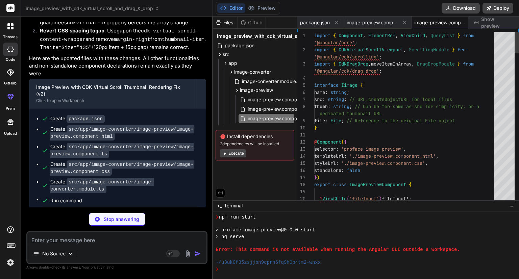
scroll to position [0, 11]
drag, startPoint x: 119, startPoint y: 150, endPoint x: 195, endPoint y: 149, distance: 75.7
drag, startPoint x: 54, startPoint y: 140, endPoint x: 34, endPoint y: 150, distance: 22.1
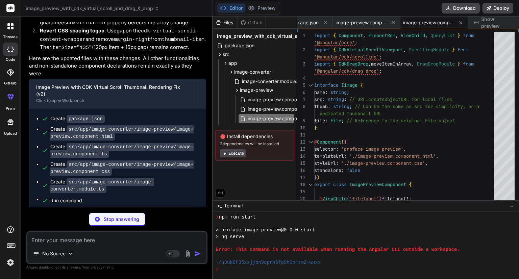
drag, startPoint x: 100, startPoint y: 150, endPoint x: 34, endPoint y: 151, distance: 66.2
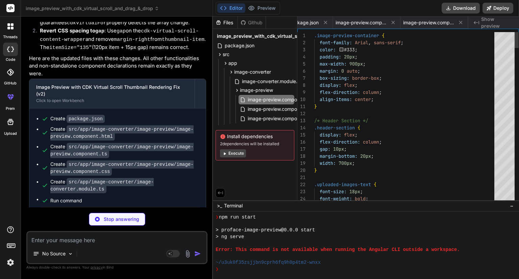
scroll to position [0, 79]
copy code "orientation="horizontal""
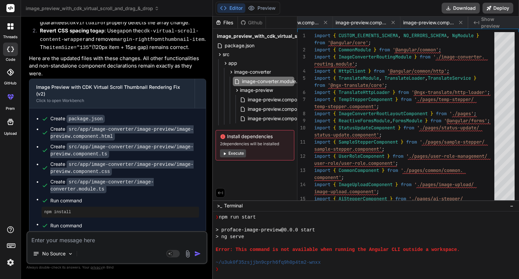
scroll to position [1115, 0]
click at [96, 242] on textarea at bounding box center [116, 238] width 179 height 12
paste textarea "style="transform: translateX(15255px);""
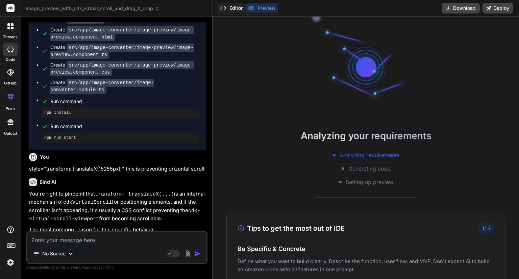
scroll to position [1193, 0]
click at [225, 9] on icon at bounding box center [223, 8] width 7 height 7
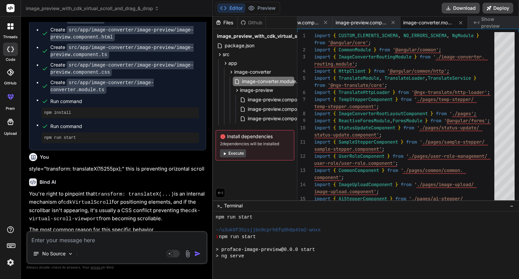
scroll to position [1310, 0]
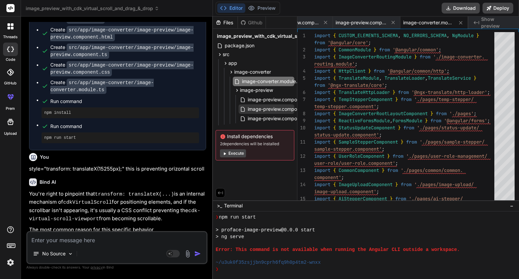
click at [270, 110] on span "image-preview.component.html" at bounding box center [282, 109] width 71 height 8
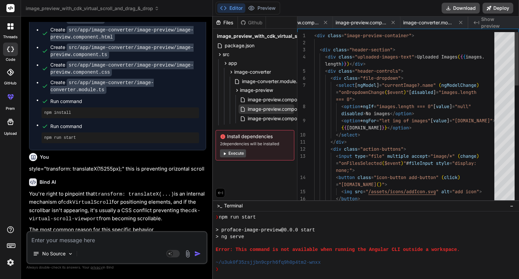
scroll to position [0, 47]
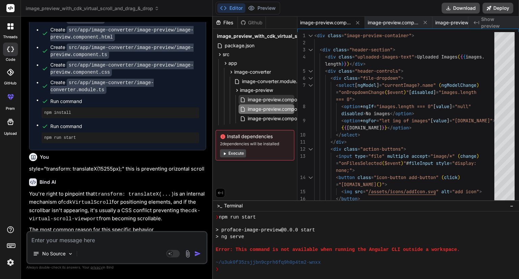
click at [269, 99] on span "image-preview.component.css" at bounding box center [281, 100] width 69 height 8
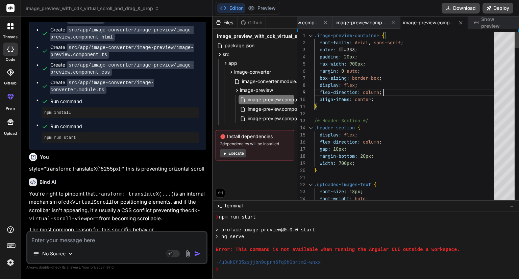
scroll to position [0, 0]
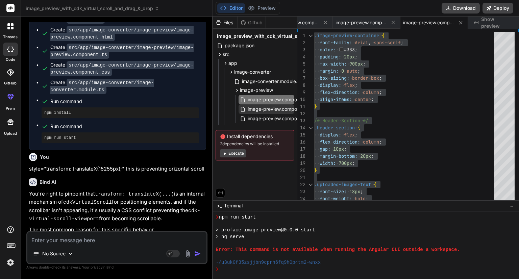
click at [247, 112] on span "image-preview.component.html" at bounding box center [282, 109] width 71 height 8
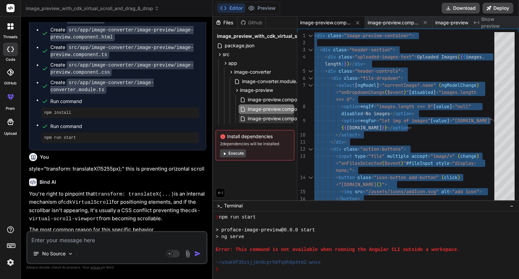
click at [264, 117] on span "image-preview.component.ts" at bounding box center [280, 119] width 66 height 8
